Goal: Book appointment/travel/reservation

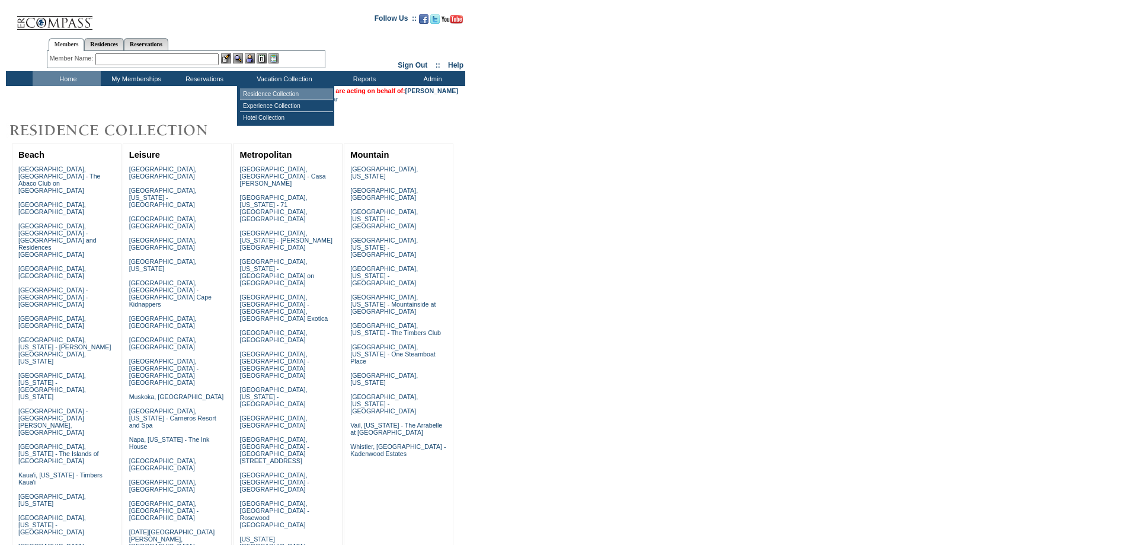
click at [274, 97] on td "Residence Collection" at bounding box center [286, 94] width 93 height 12
click at [149, 60] on input "text" at bounding box center [197, 59] width 147 height 12
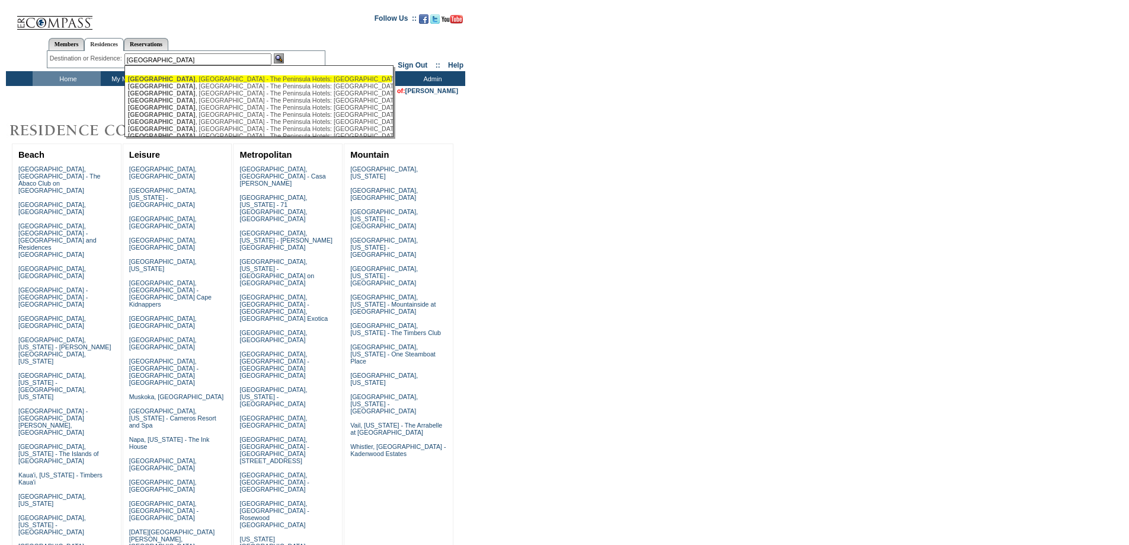
click at [207, 82] on div "London , England - The Peninsula Hotels: London, England" at bounding box center [258, 78] width 261 height 7
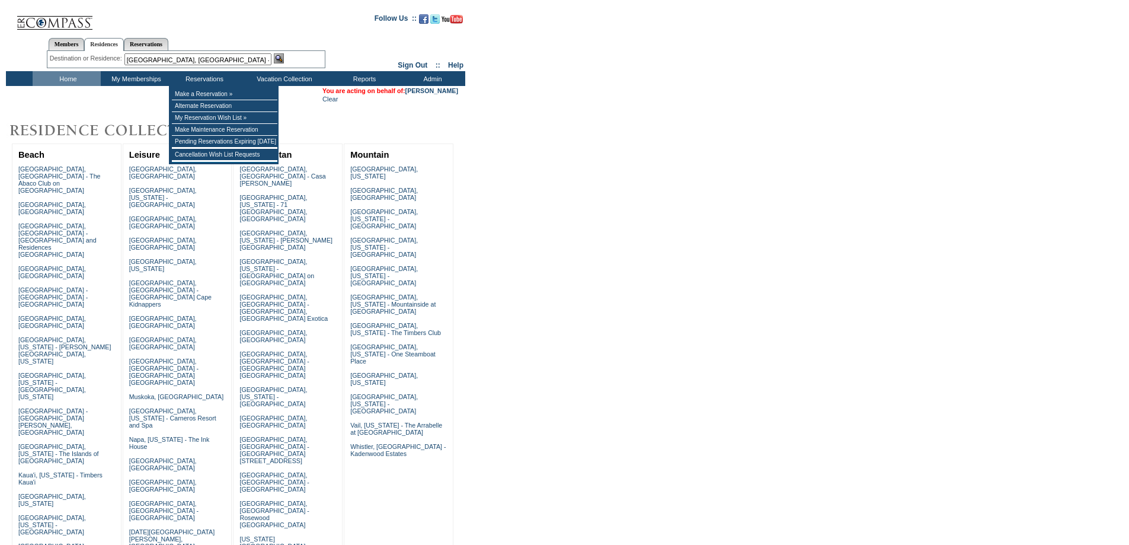
click at [195, 59] on input "London, England - The Peninsula Hotels: London, England" at bounding box center [197, 59] width 147 height 12
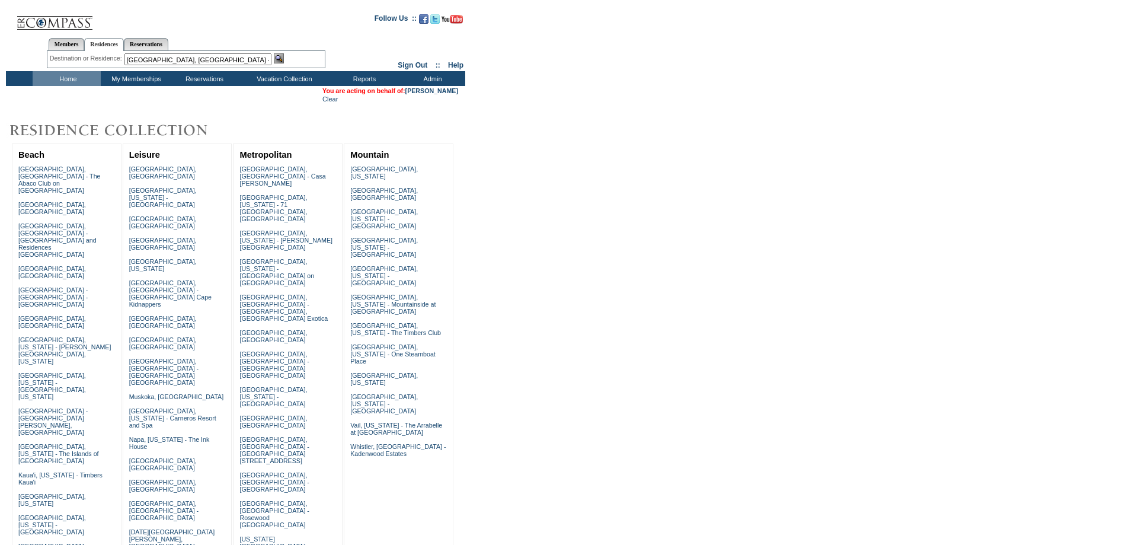
scroll to position [0, 48]
drag, startPoint x: 190, startPoint y: 59, endPoint x: 370, endPoint y: 62, distance: 180.8
click at [370, 62] on tr "Members Residences Reservations Member Name: Destination or Residence: London, …" at bounding box center [235, 50] width 459 height 41
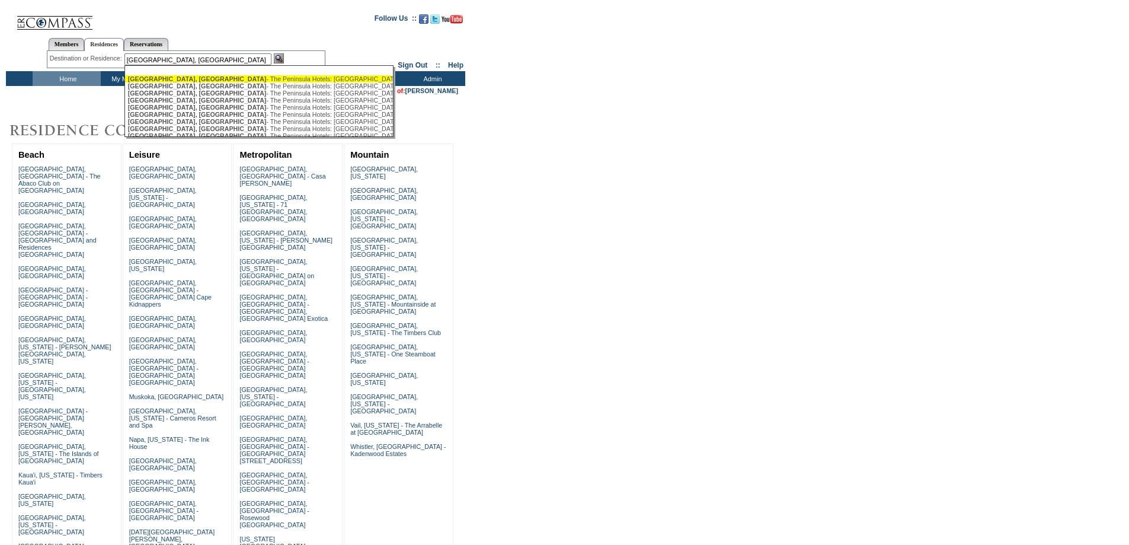
click at [296, 79] on div "London, England - The Peninsula Hotels: London, England" at bounding box center [258, 78] width 261 height 7
type input "London, England - The Peninsula Hotels: London, England"
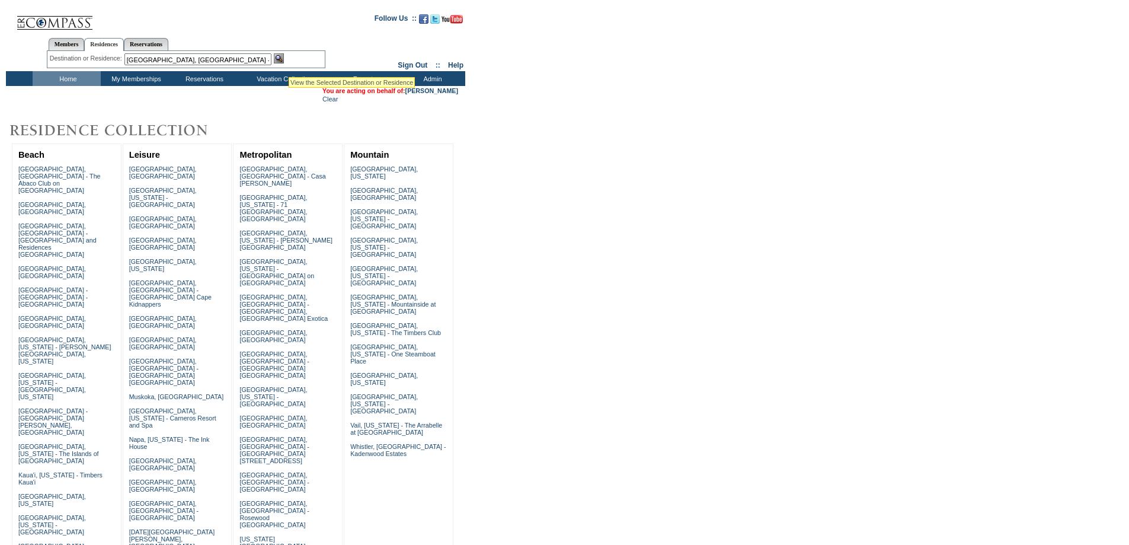
click at [284, 57] on img at bounding box center [279, 58] width 10 height 10
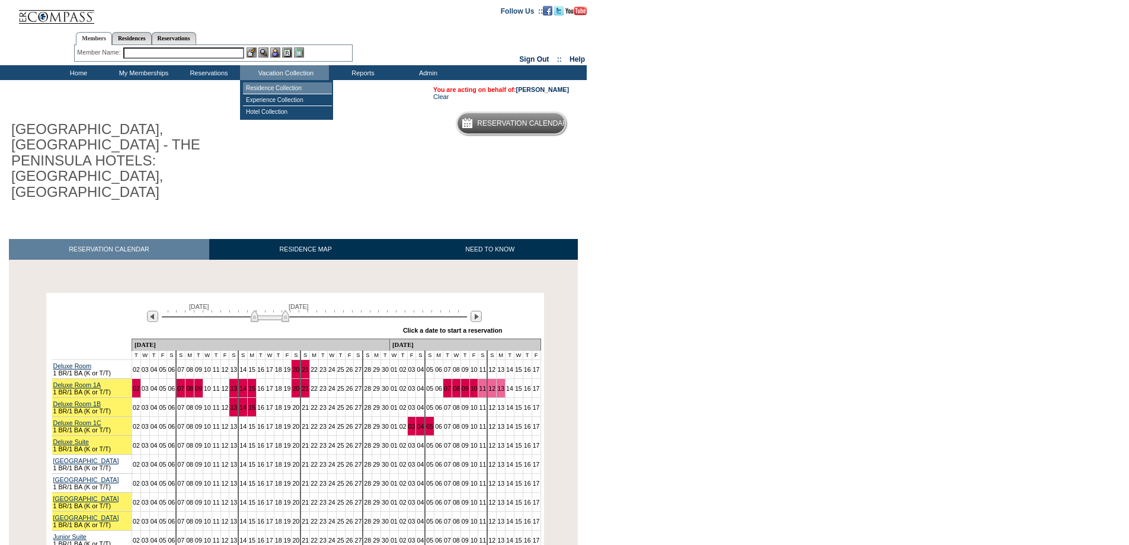
click at [280, 87] on td "Residence Collection" at bounding box center [287, 88] width 89 height 12
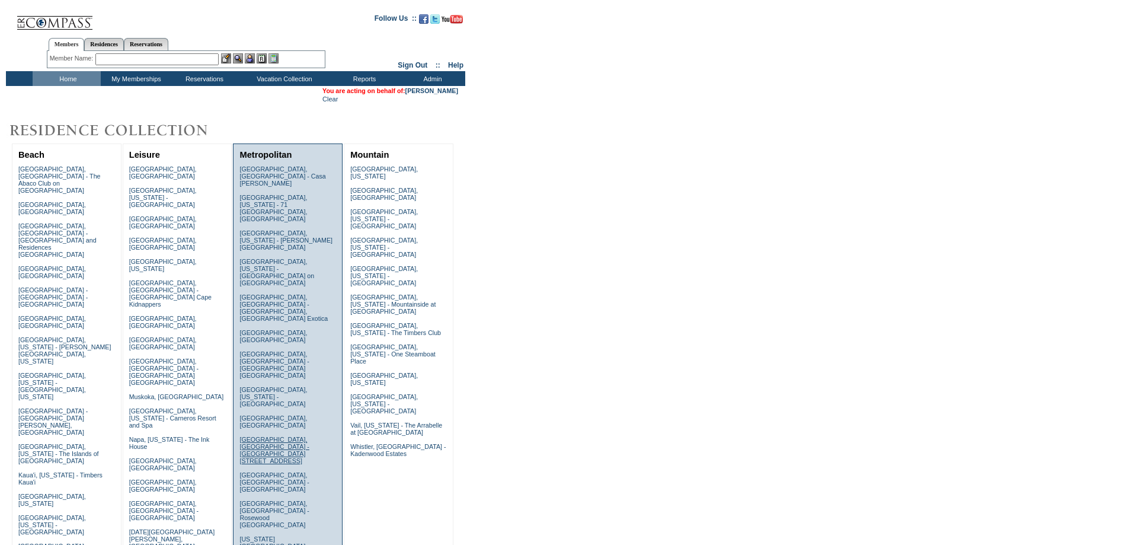
click at [252, 436] on link "[GEOGRAPHIC_DATA], [GEOGRAPHIC_DATA] - [GEOGRAPHIC_DATA][STREET_ADDRESS]" at bounding box center [273, 450] width 69 height 28
